Goal: Find specific page/section: Find specific page/section

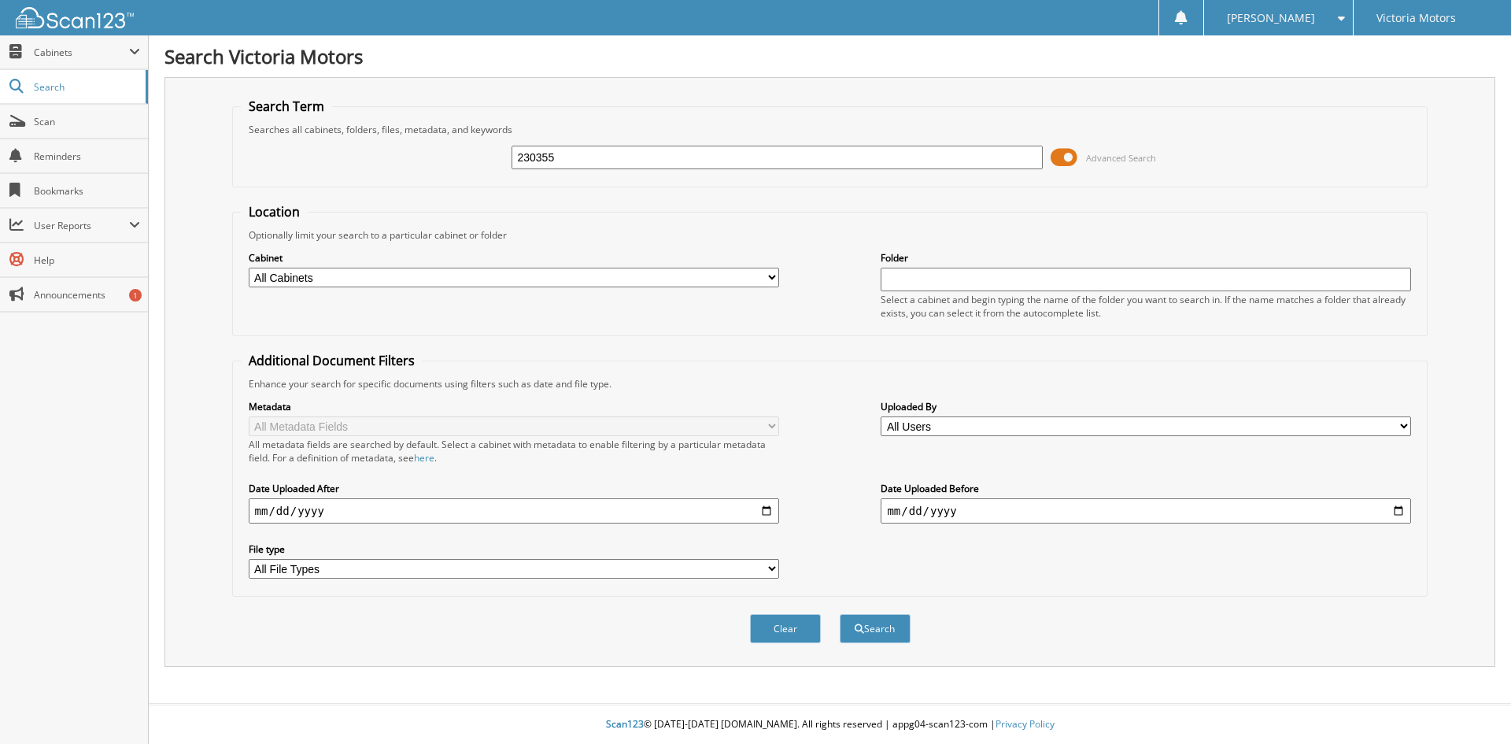
type input "230355"
click at [840, 614] on button "Search" at bounding box center [875, 628] width 71 height 29
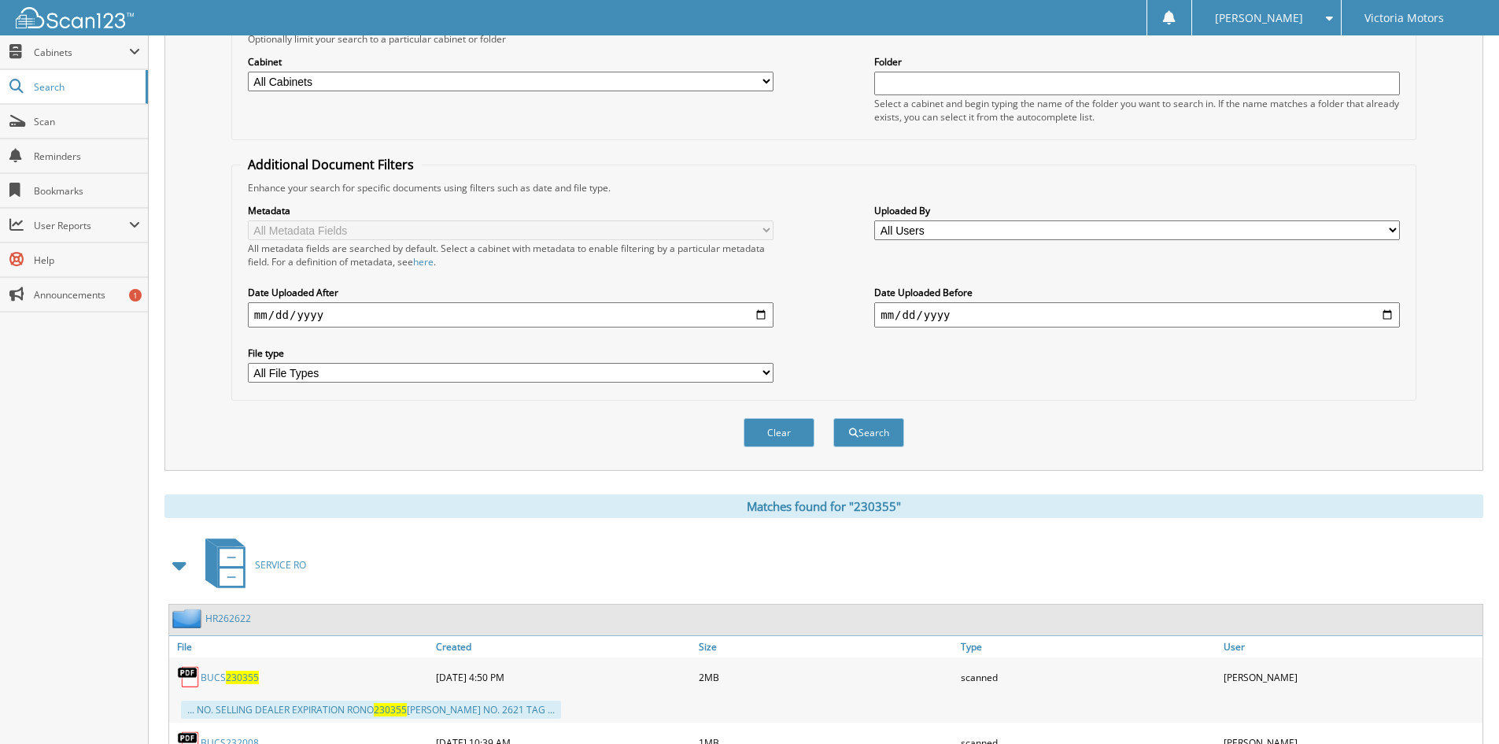
scroll to position [393, 0]
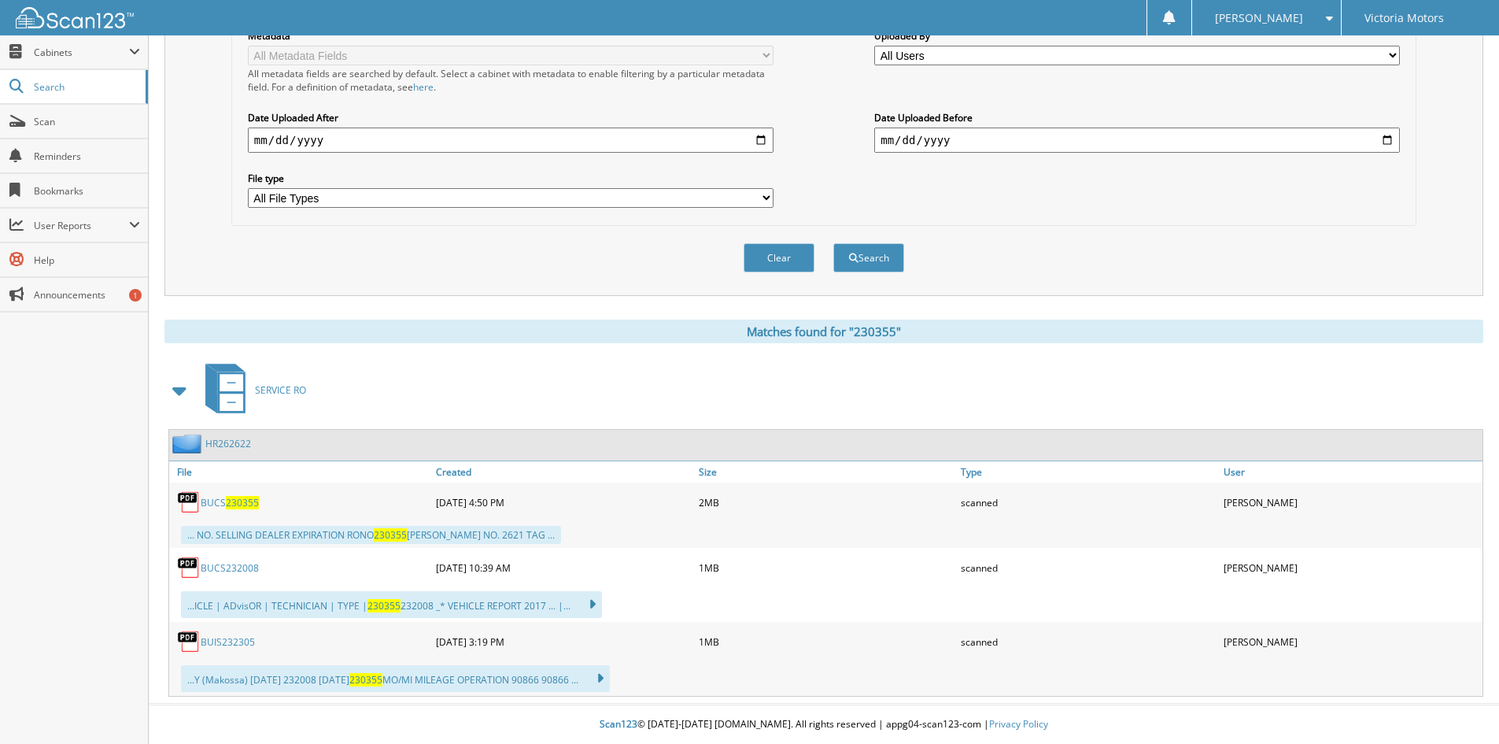
click at [255, 499] on span "230355" at bounding box center [242, 502] width 33 height 13
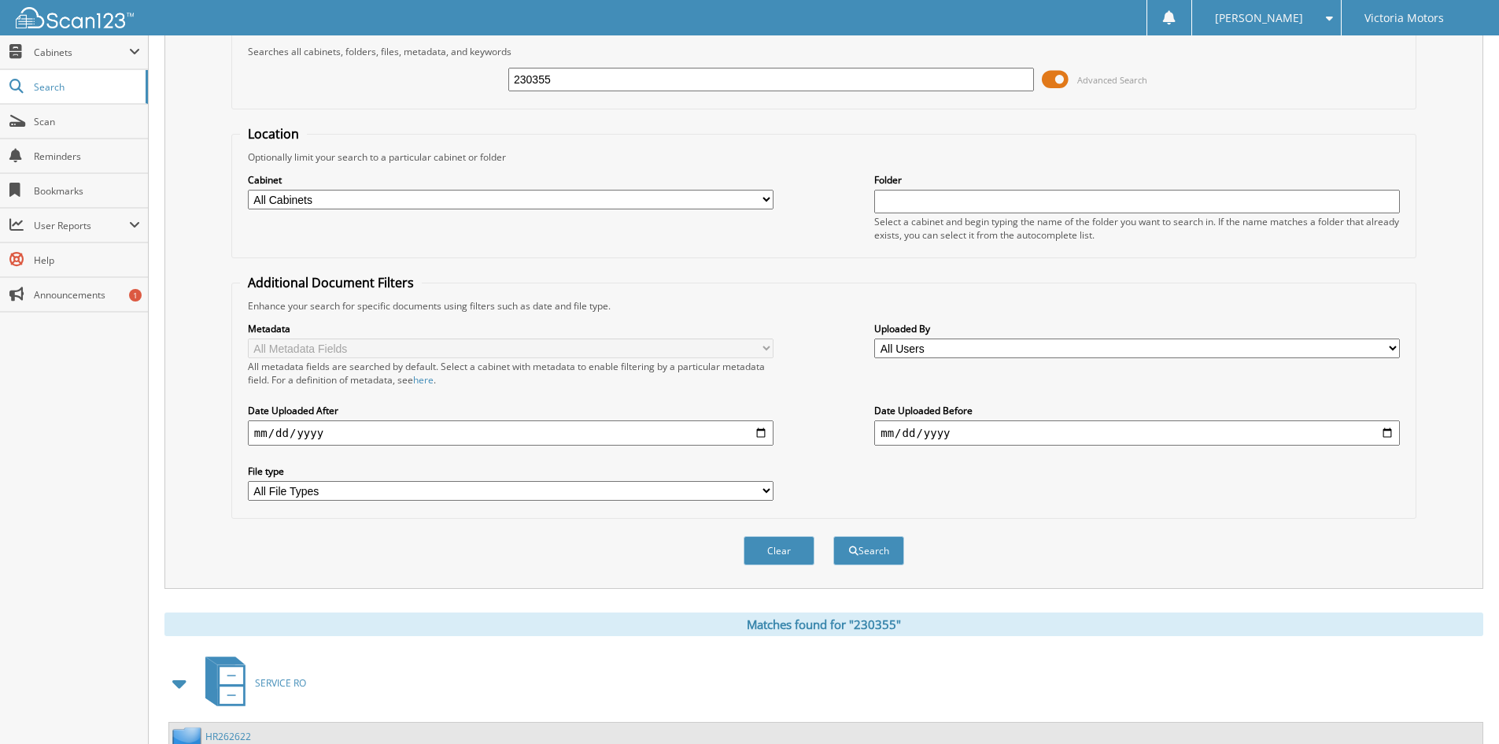
scroll to position [0, 0]
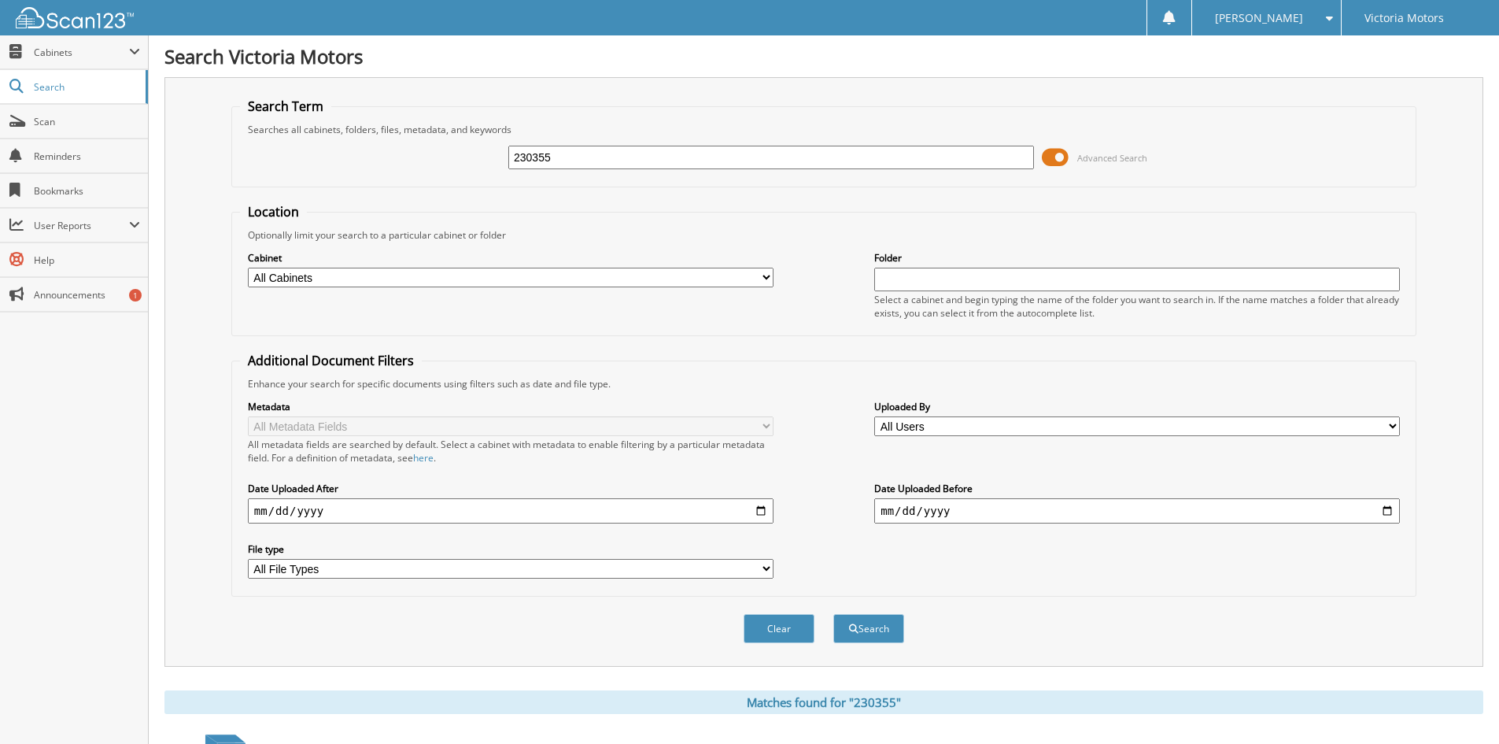
drag, startPoint x: 581, startPoint y: 164, endPoint x: 393, endPoint y: 110, distance: 195.8
click at [452, 158] on div "230355 Advanced Search" at bounding box center [824, 157] width 1168 height 42
type input "231169"
click at [833, 614] on button "Search" at bounding box center [868, 628] width 71 height 29
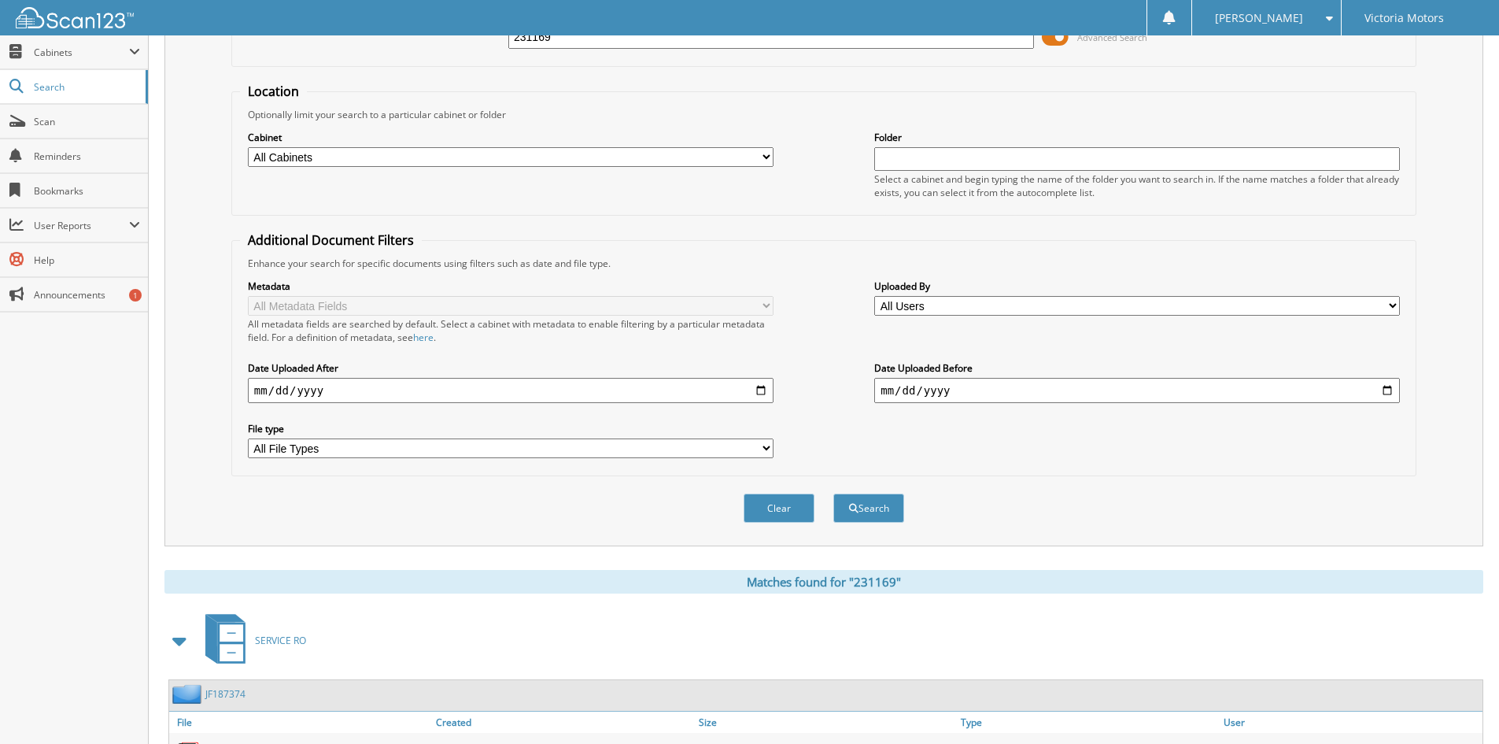
scroll to position [315, 0]
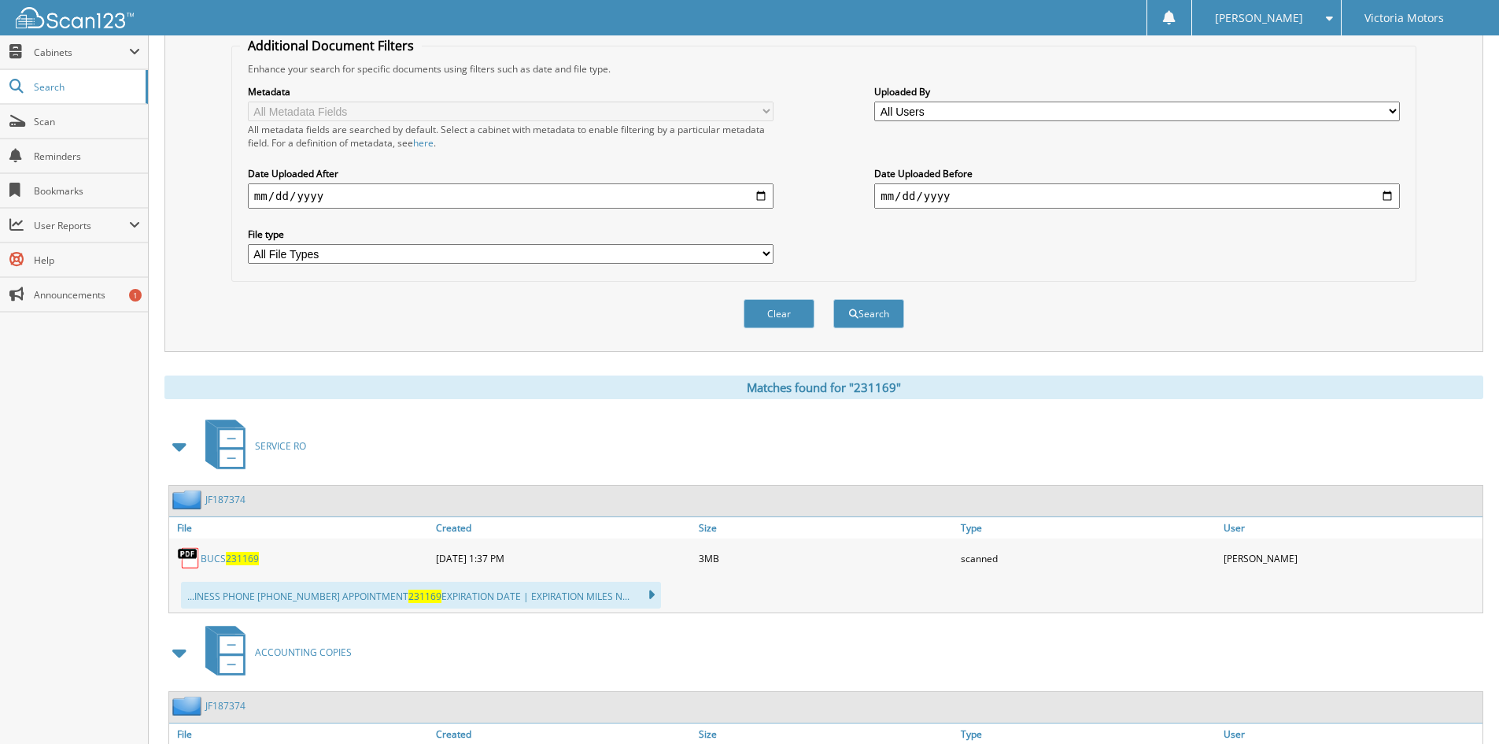
click at [216, 565] on link "BUCS 231169" at bounding box center [230, 558] width 58 height 13
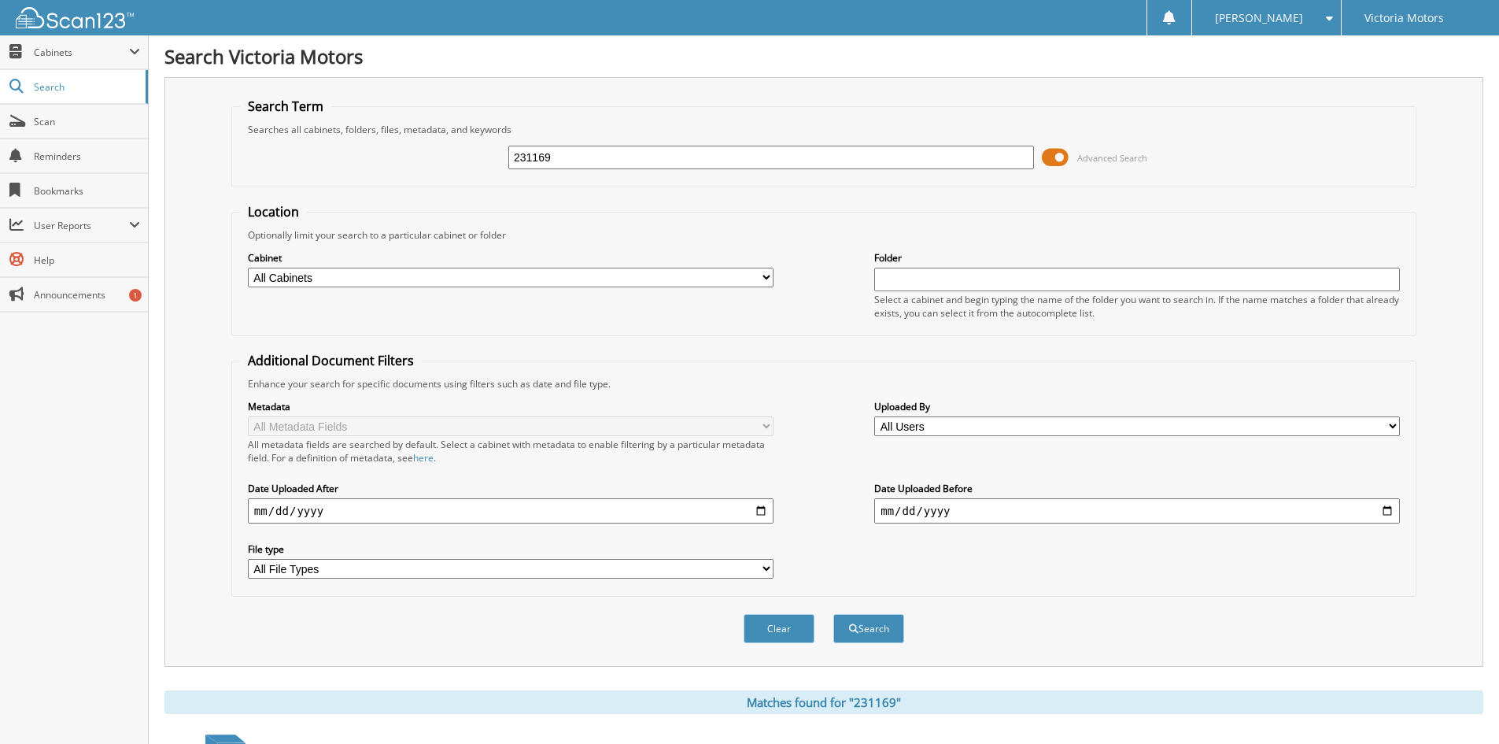
drag, startPoint x: 600, startPoint y: 151, endPoint x: 443, endPoint y: 149, distance: 156.6
click at [443, 149] on div "231169 Advanced Search" at bounding box center [824, 157] width 1168 height 42
type input "232082"
click at [833, 614] on button "Search" at bounding box center [868, 628] width 71 height 29
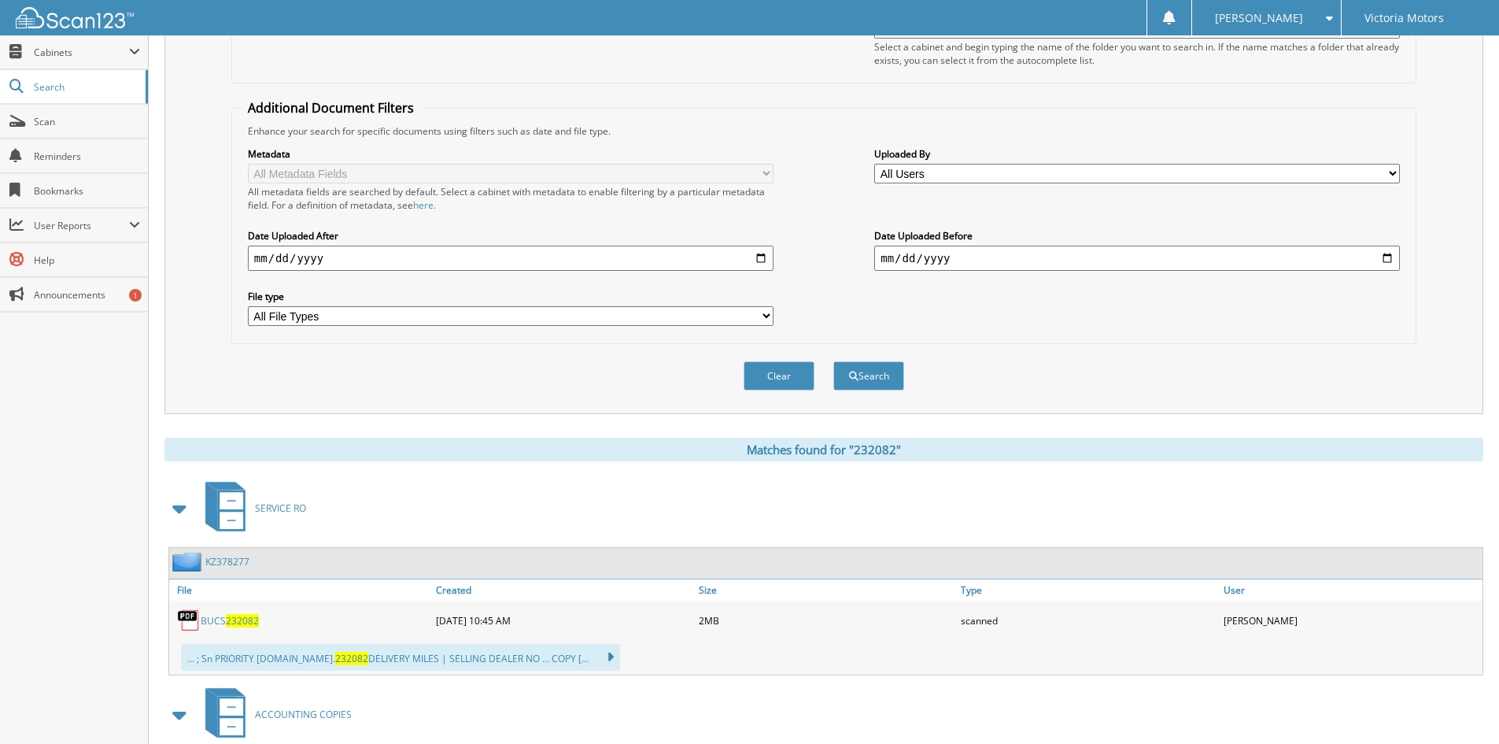
scroll to position [315, 0]
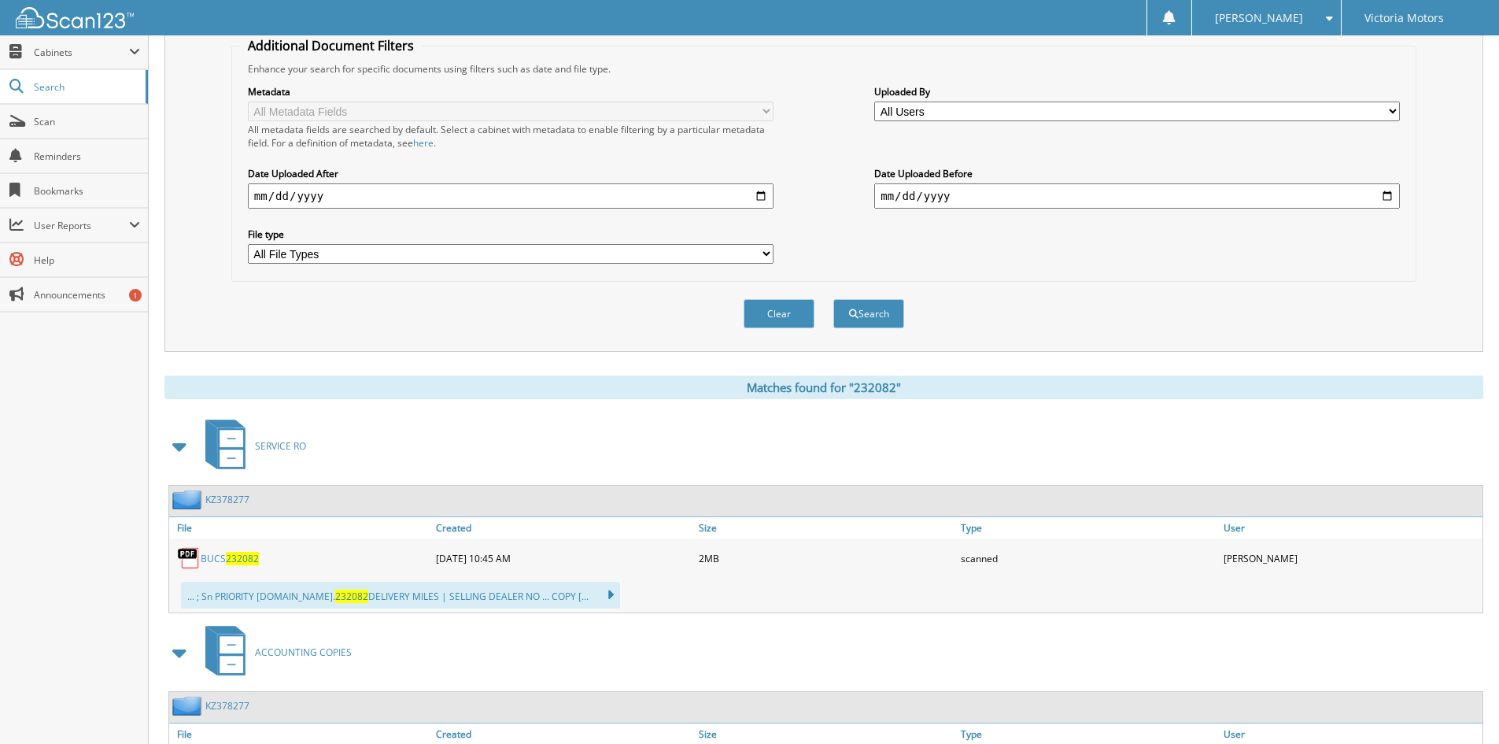
click at [227, 565] on link "BUCS 232082" at bounding box center [230, 558] width 58 height 13
click at [235, 565] on span "232082" at bounding box center [242, 558] width 33 height 13
click at [195, 570] on img at bounding box center [189, 558] width 24 height 24
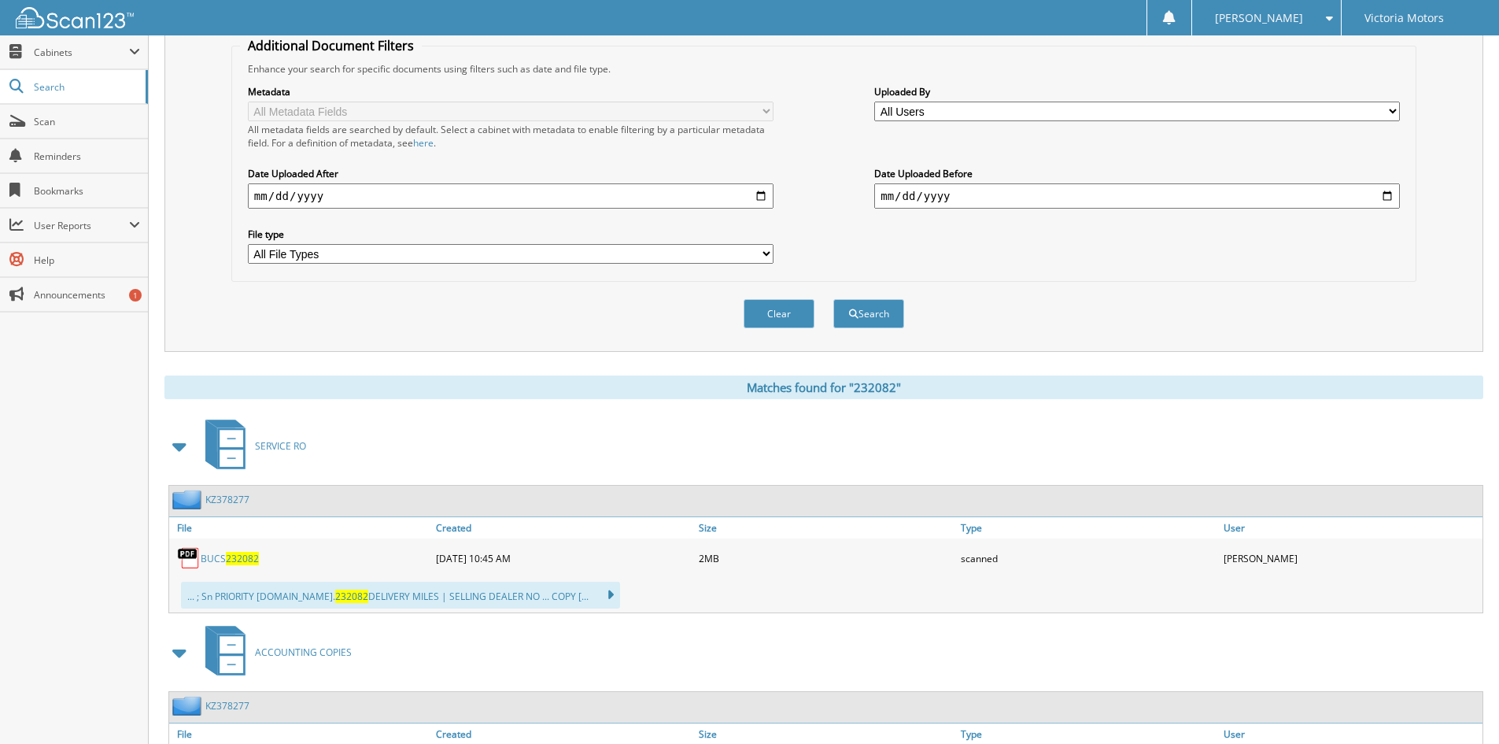
click at [192, 570] on img at bounding box center [189, 558] width 24 height 24
click at [247, 565] on span "232082" at bounding box center [242, 558] width 33 height 13
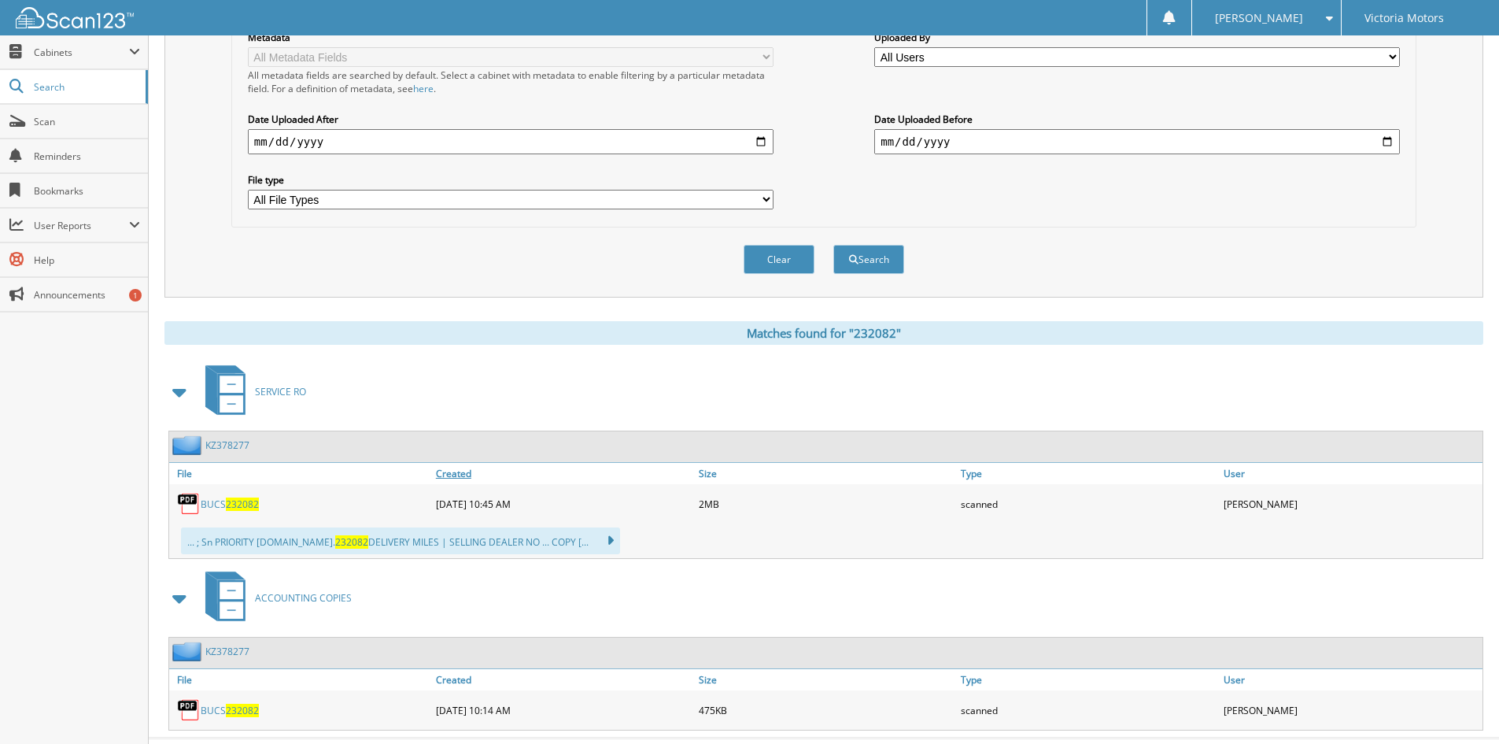
scroll to position [425, 0]
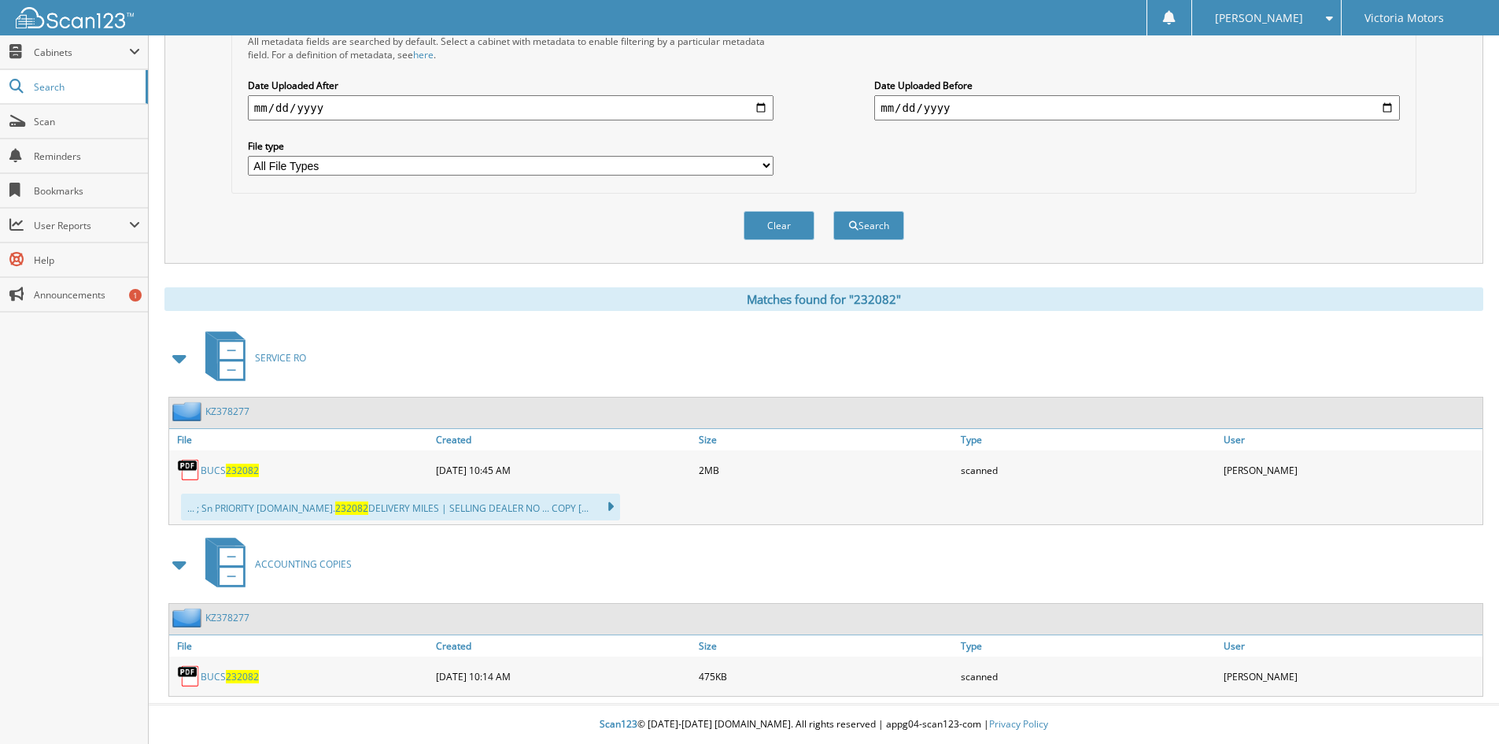
click at [375, 513] on div "... ; Sn PRIORITY R.O.NO. 232082 DELIVERY MILES | SELLING DEALER NO ... COPY [.…" at bounding box center [400, 506] width 439 height 27
click at [424, 513] on div "... ; Sn PRIORITY R.O.NO. 232082 DELIVERY MILES | SELLING DEALER NO ... COPY [.…" at bounding box center [400, 506] width 439 height 27
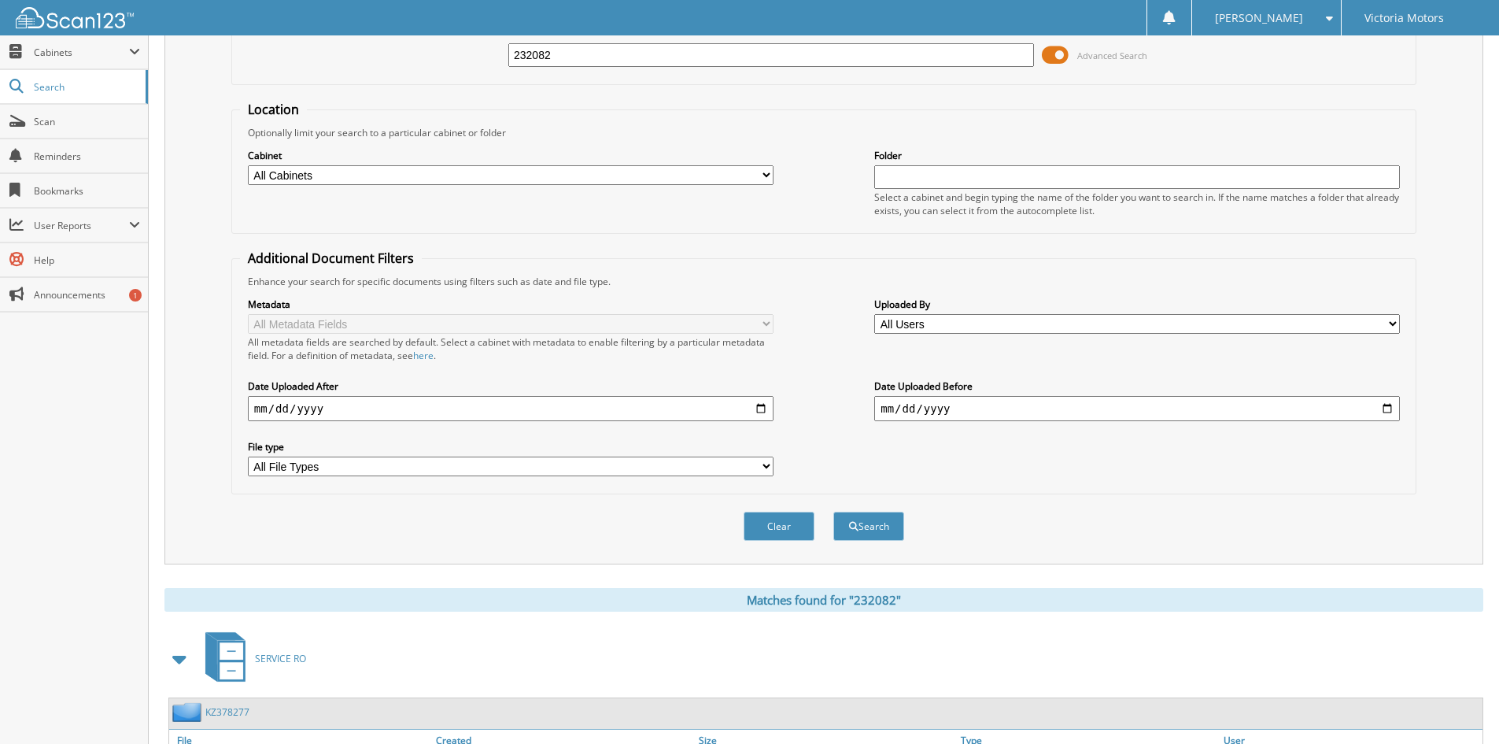
scroll to position [0, 0]
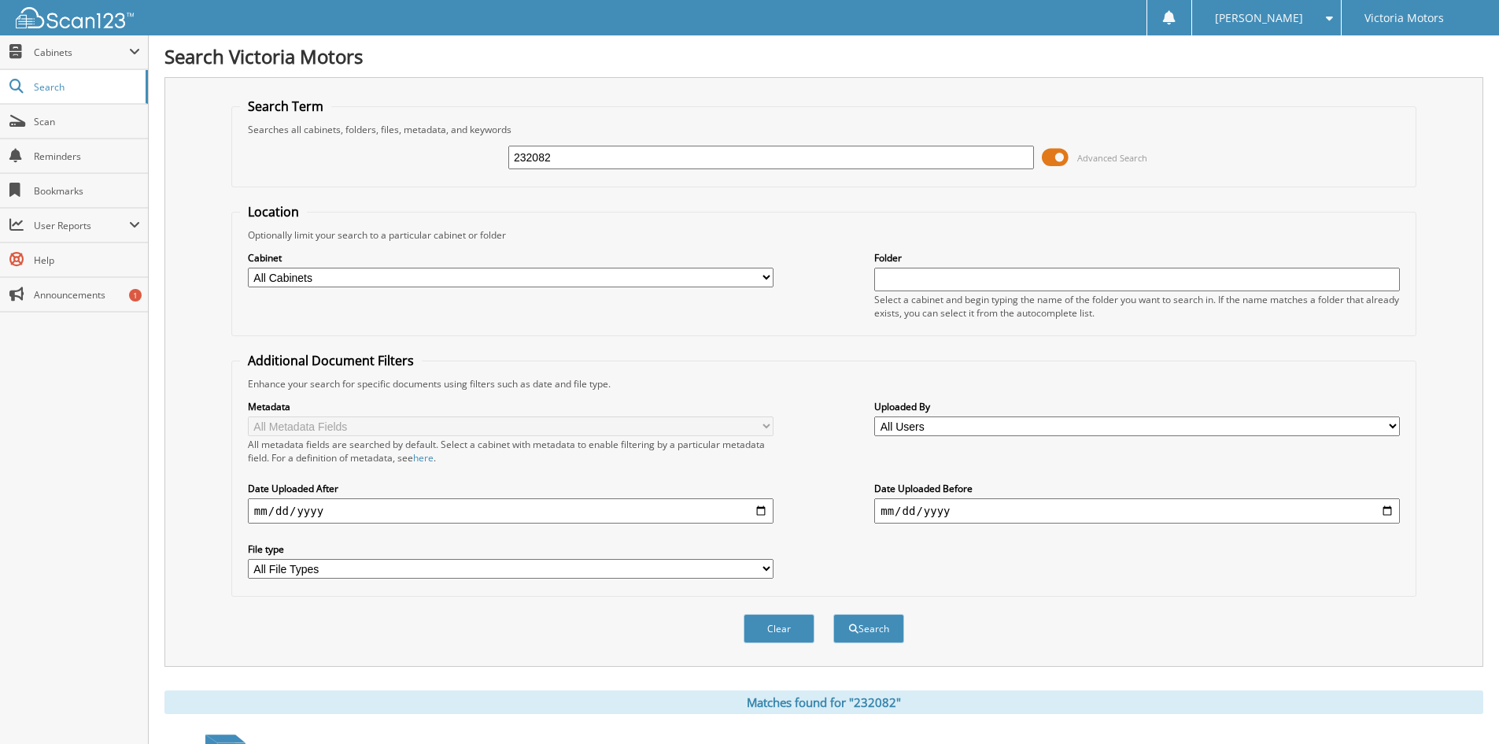
drag, startPoint x: 525, startPoint y: 161, endPoint x: 448, endPoint y: 160, distance: 77.1
click at [448, 160] on div "232082 Advanced Search" at bounding box center [824, 157] width 1168 height 42
type input "231683"
click at [833, 614] on button "Search" at bounding box center [868, 628] width 71 height 29
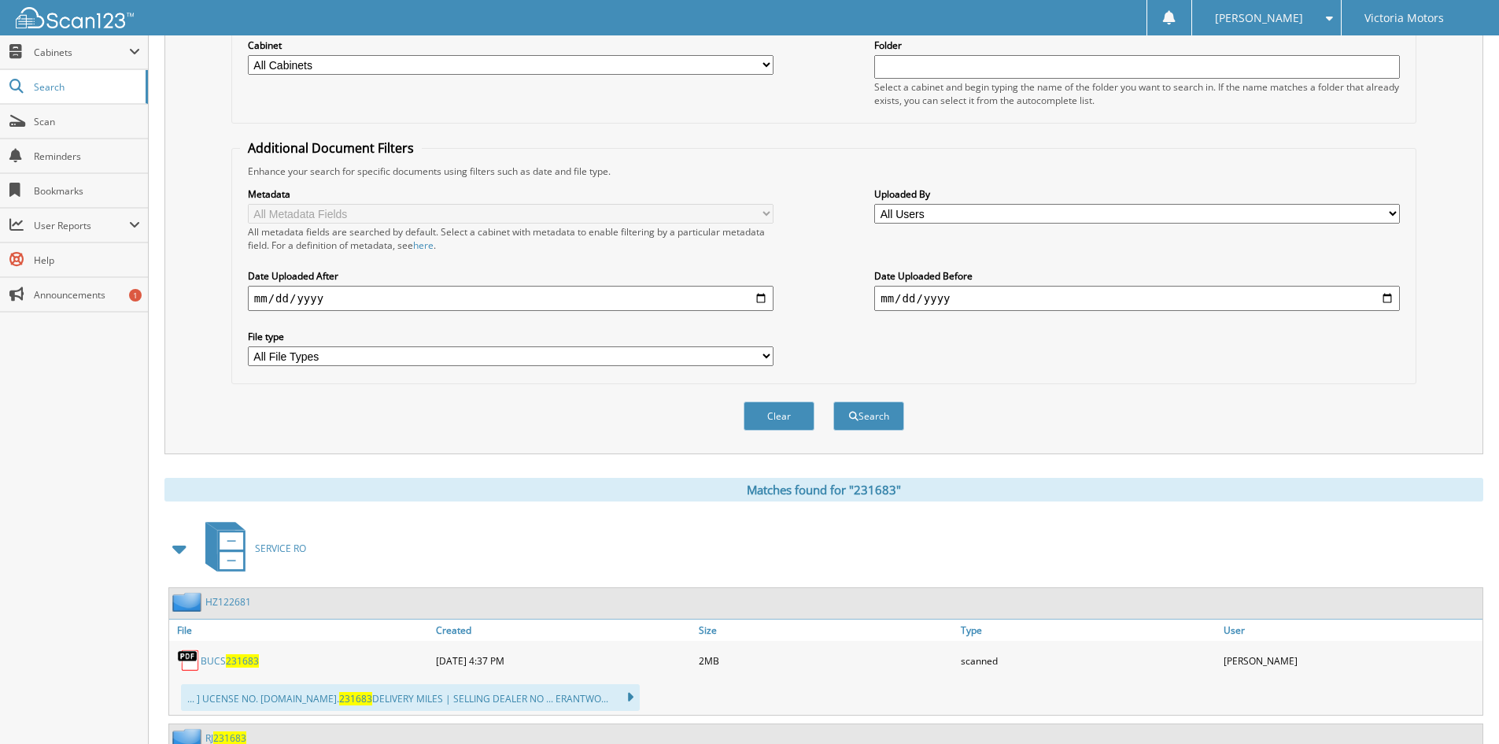
scroll to position [315, 0]
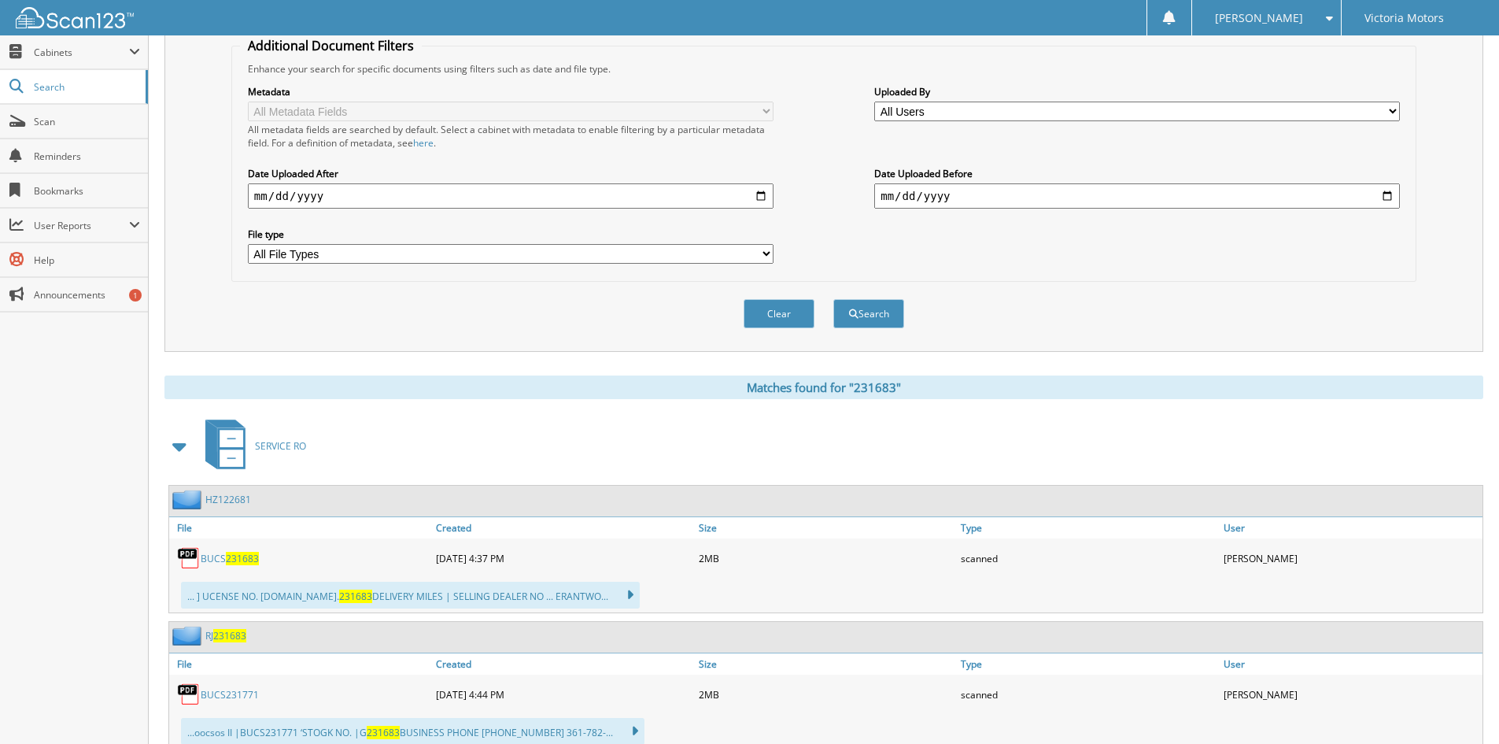
click at [227, 565] on link "BUCS 231683" at bounding box center [230, 558] width 58 height 13
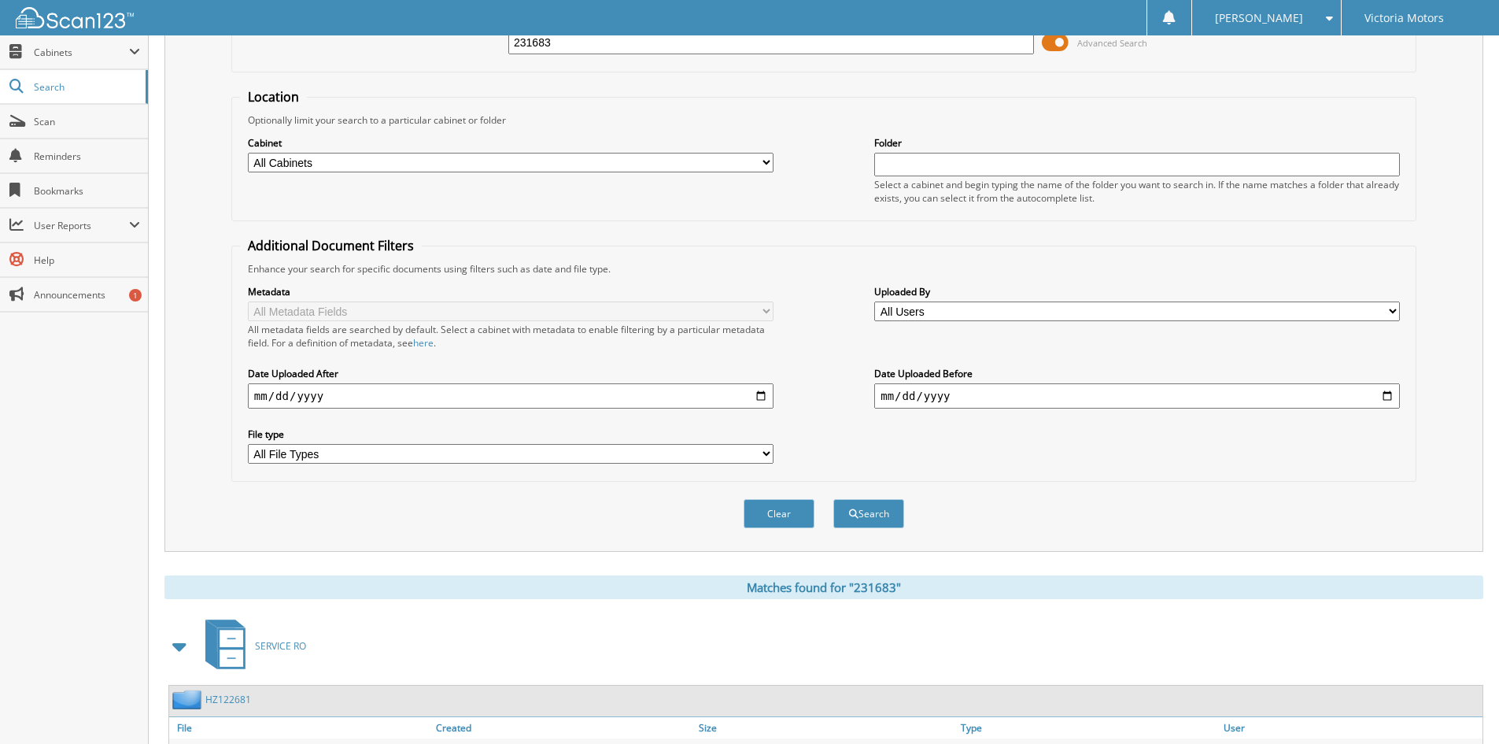
scroll to position [0, 0]
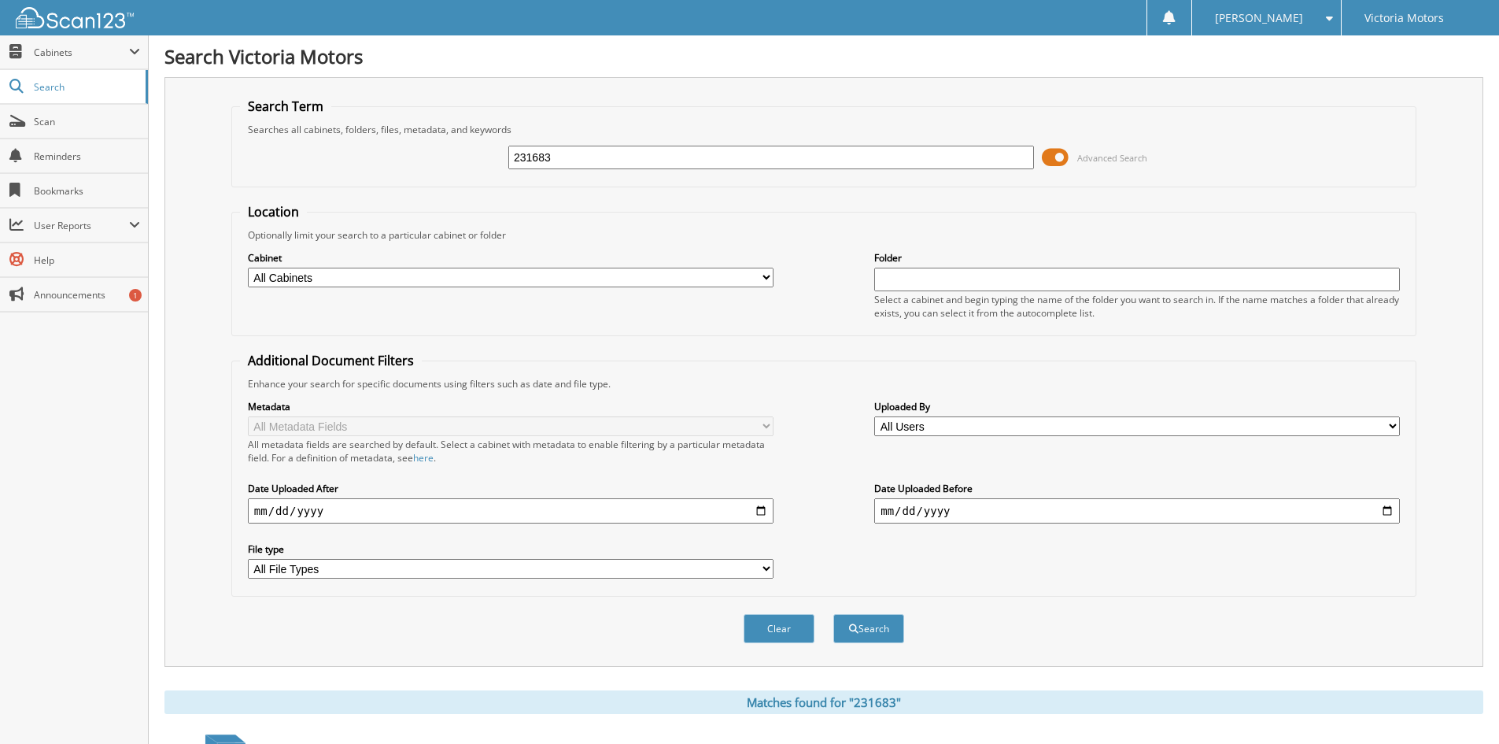
drag, startPoint x: 571, startPoint y: 153, endPoint x: 456, endPoint y: 158, distance: 115.0
click at [456, 158] on div "231683 Advanced Search" at bounding box center [824, 157] width 1168 height 42
type input "3"
type input "232376"
click at [833, 614] on button "Search" at bounding box center [868, 628] width 71 height 29
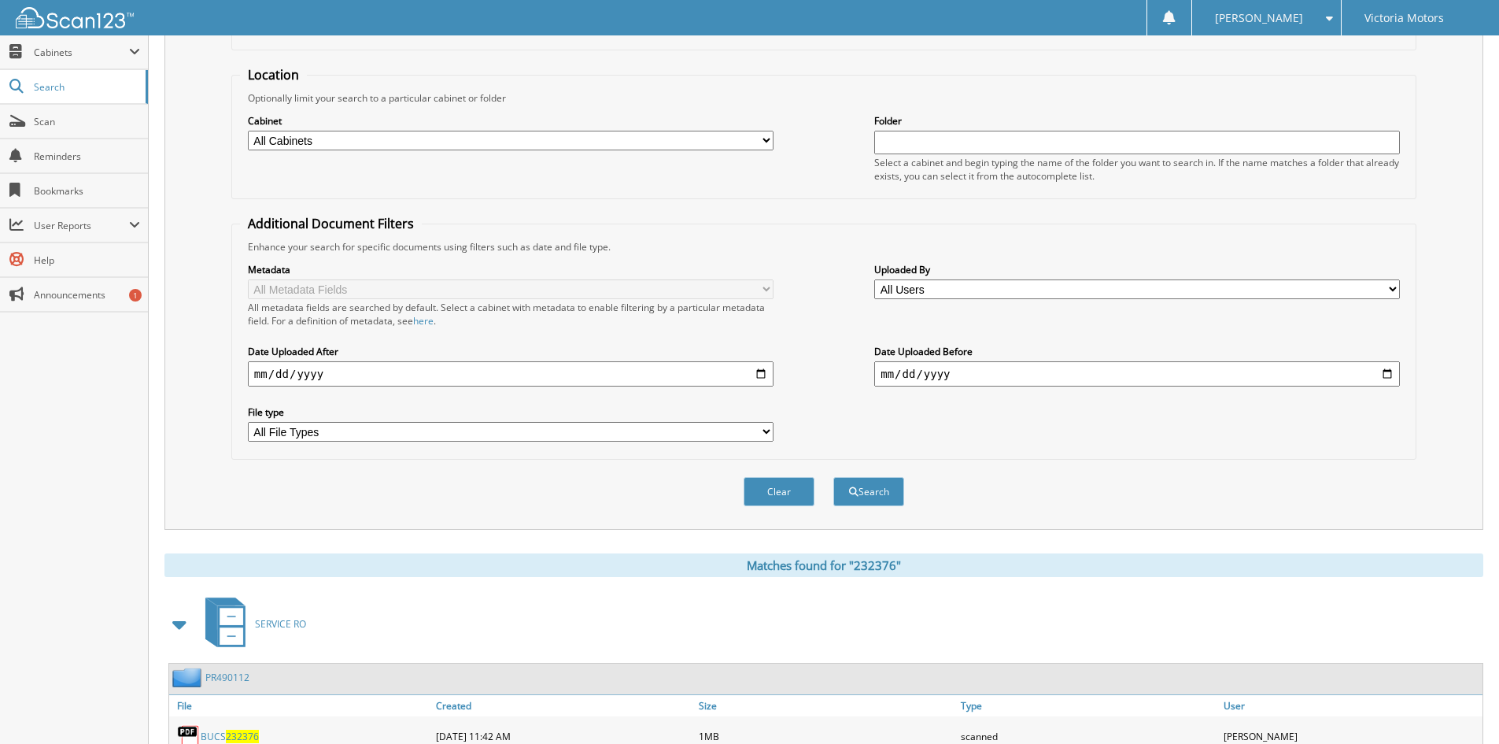
scroll to position [252, 0]
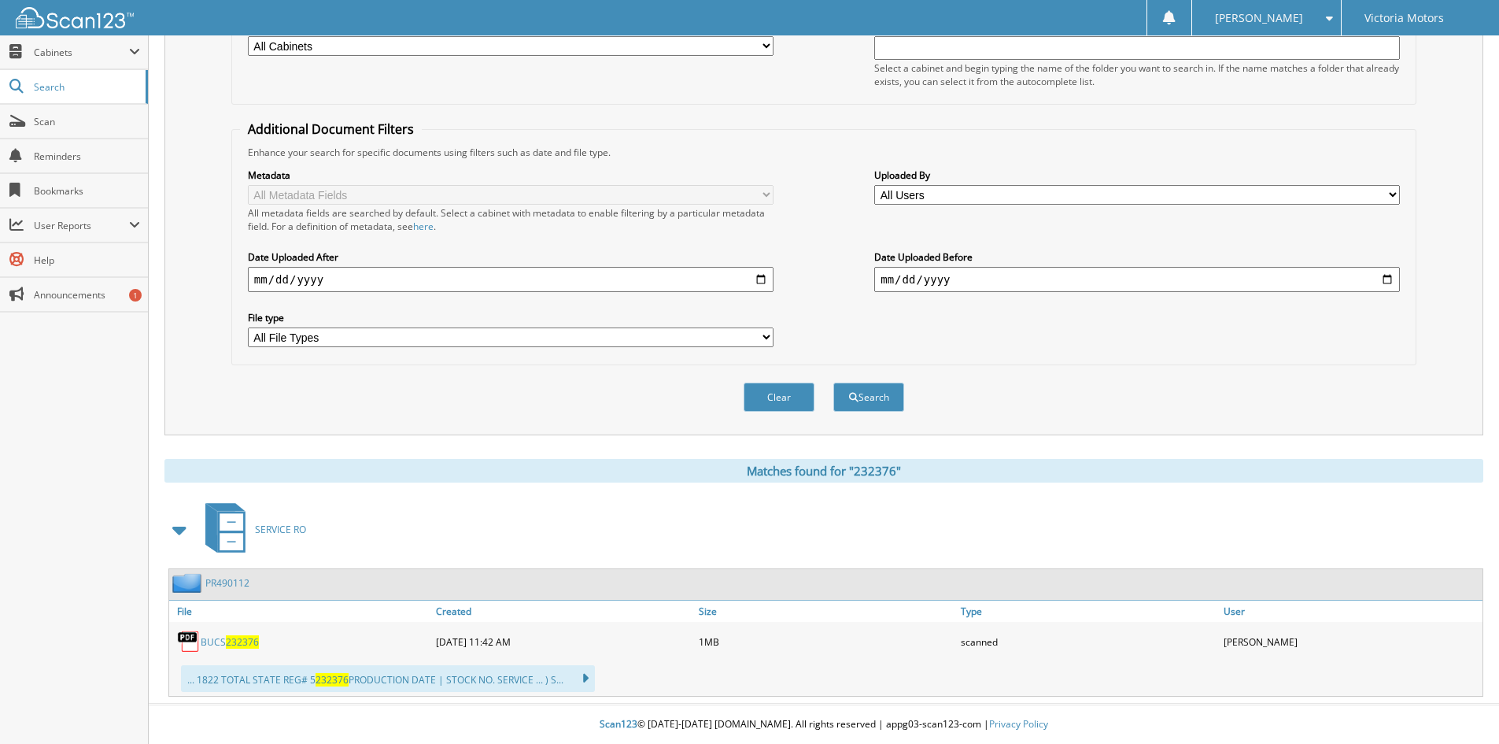
click at [239, 635] on span "232376" at bounding box center [242, 641] width 33 height 13
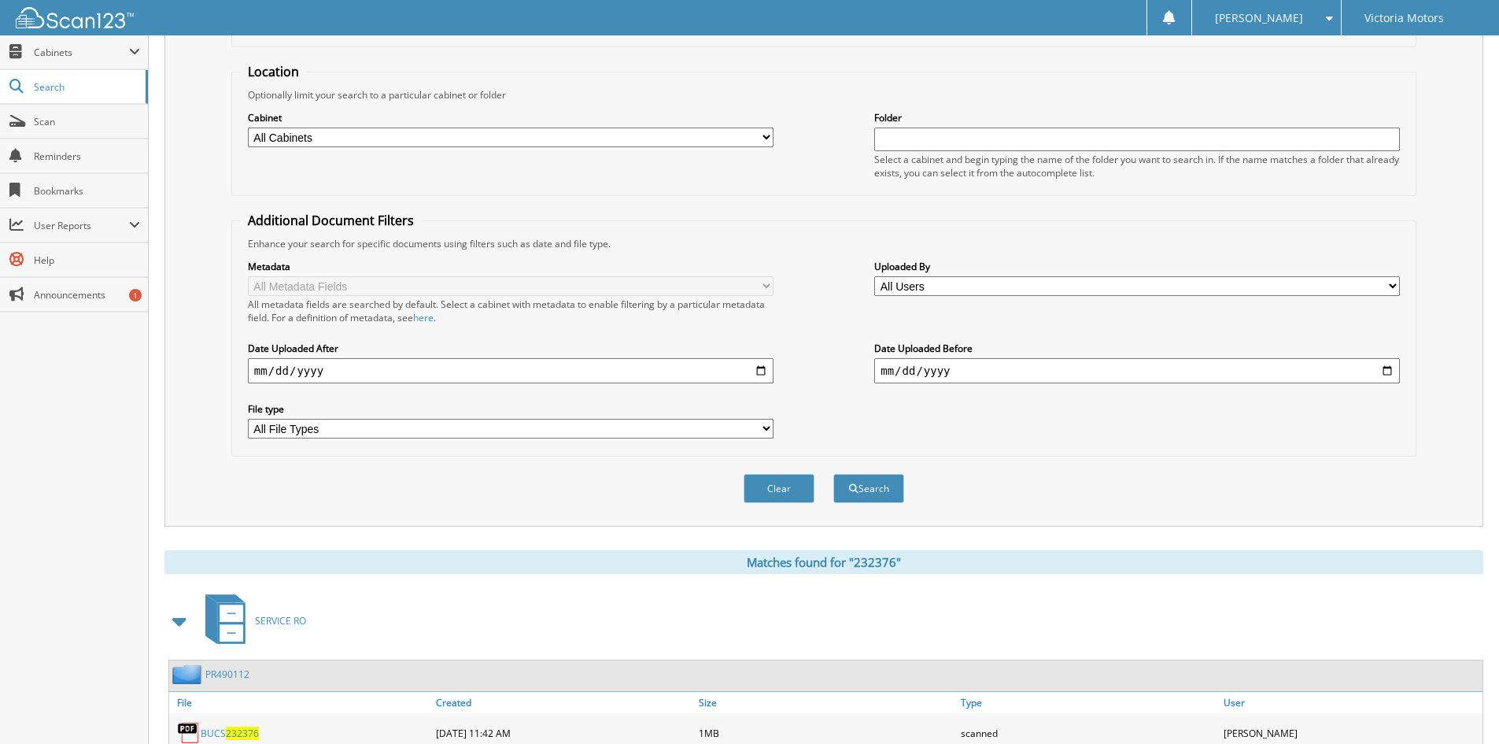
scroll to position [0, 0]
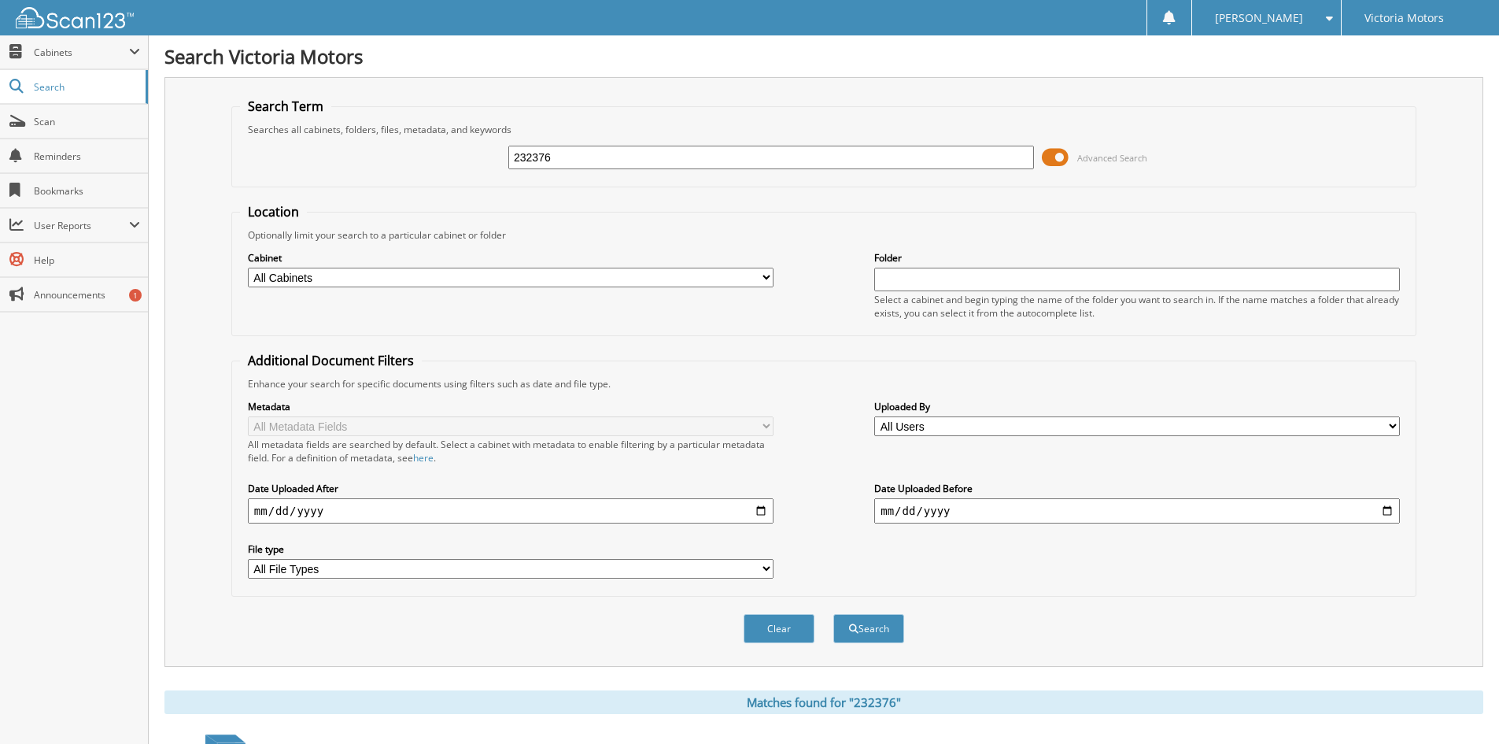
drag, startPoint x: 519, startPoint y: 149, endPoint x: 459, endPoint y: 150, distance: 60.6
click at [459, 150] on div "232376 Advanced Search" at bounding box center [824, 157] width 1168 height 42
type input "230574"
click at [833, 614] on button "Search" at bounding box center [868, 628] width 71 height 29
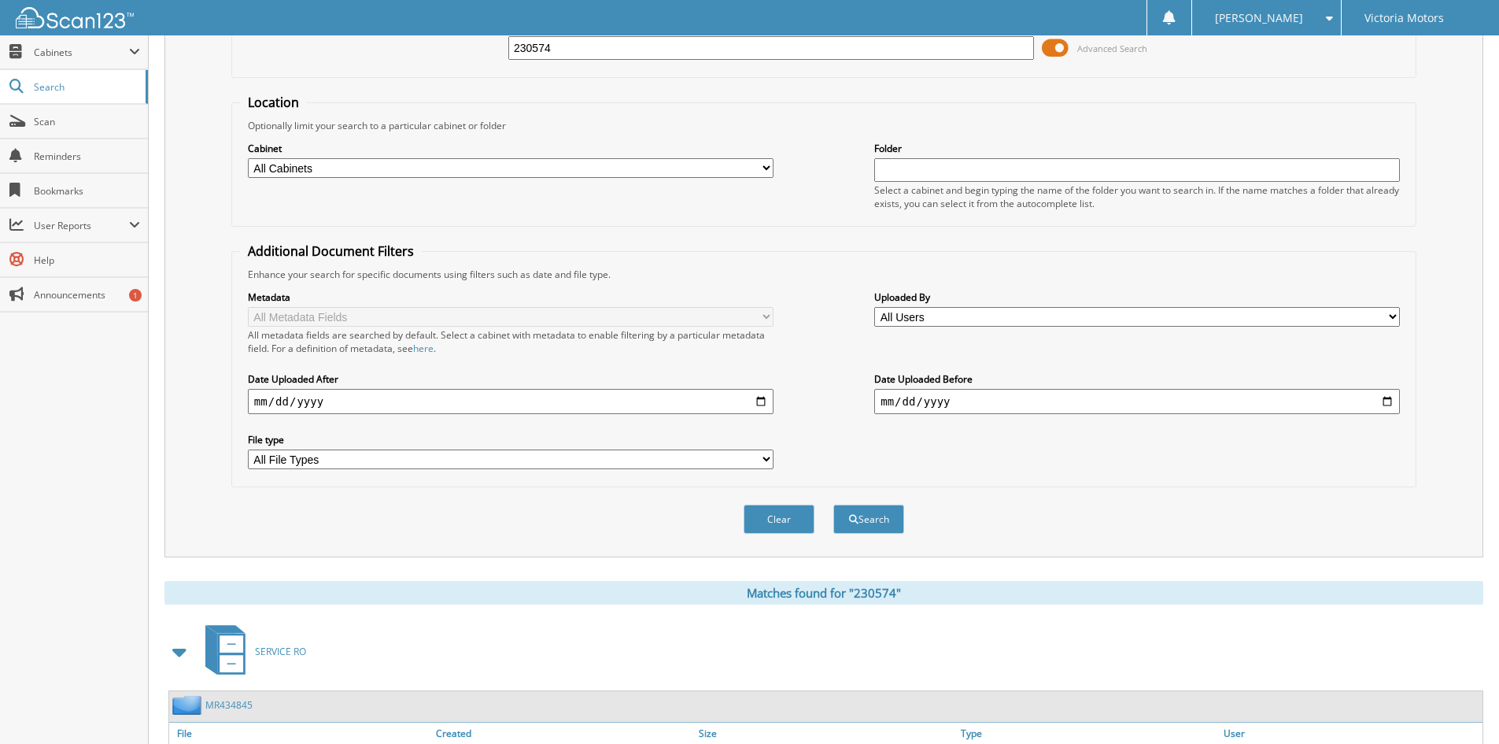
scroll to position [394, 0]
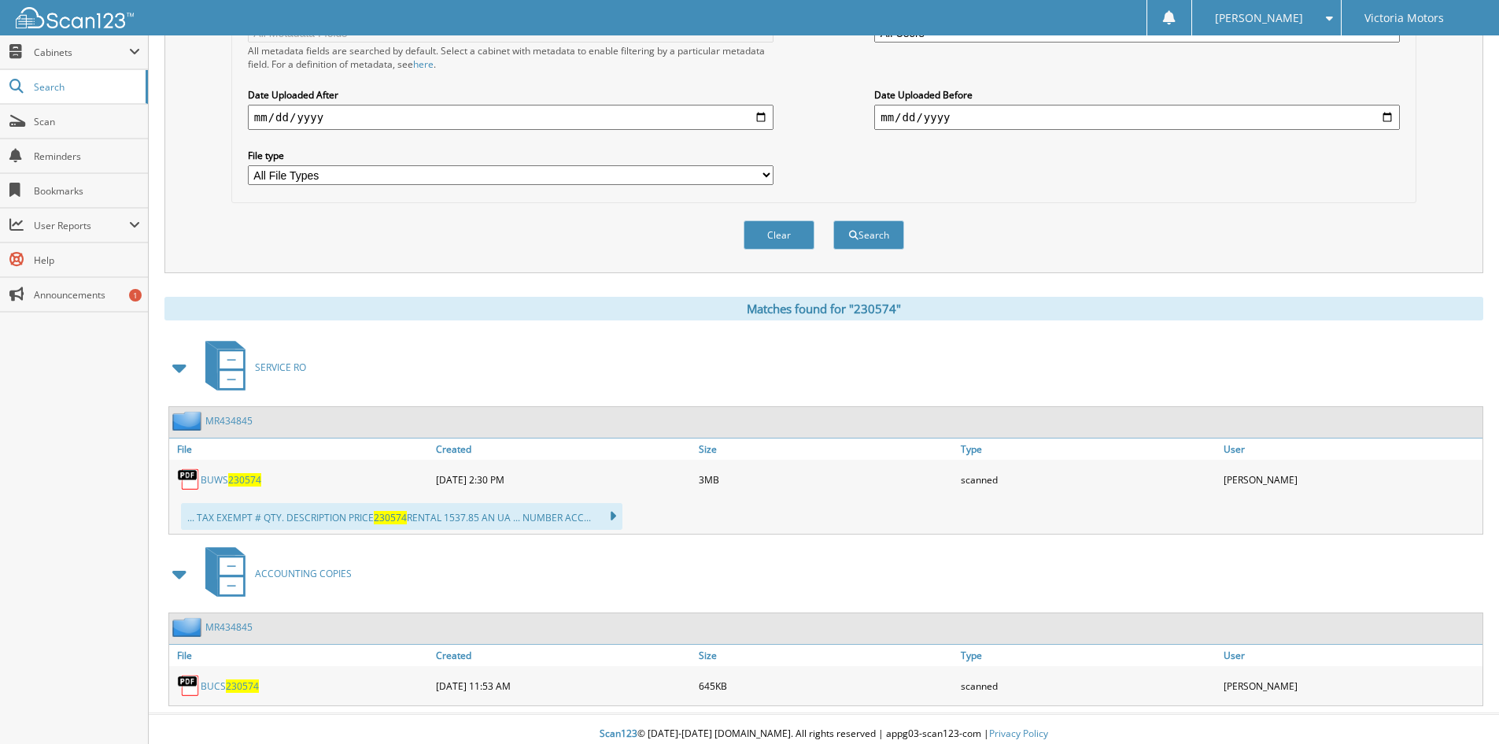
click at [251, 491] on div "BUWS 230574" at bounding box center [300, 479] width 263 height 31
click at [254, 486] on span "230574" at bounding box center [244, 479] width 33 height 13
